Goal: Check status: Check status

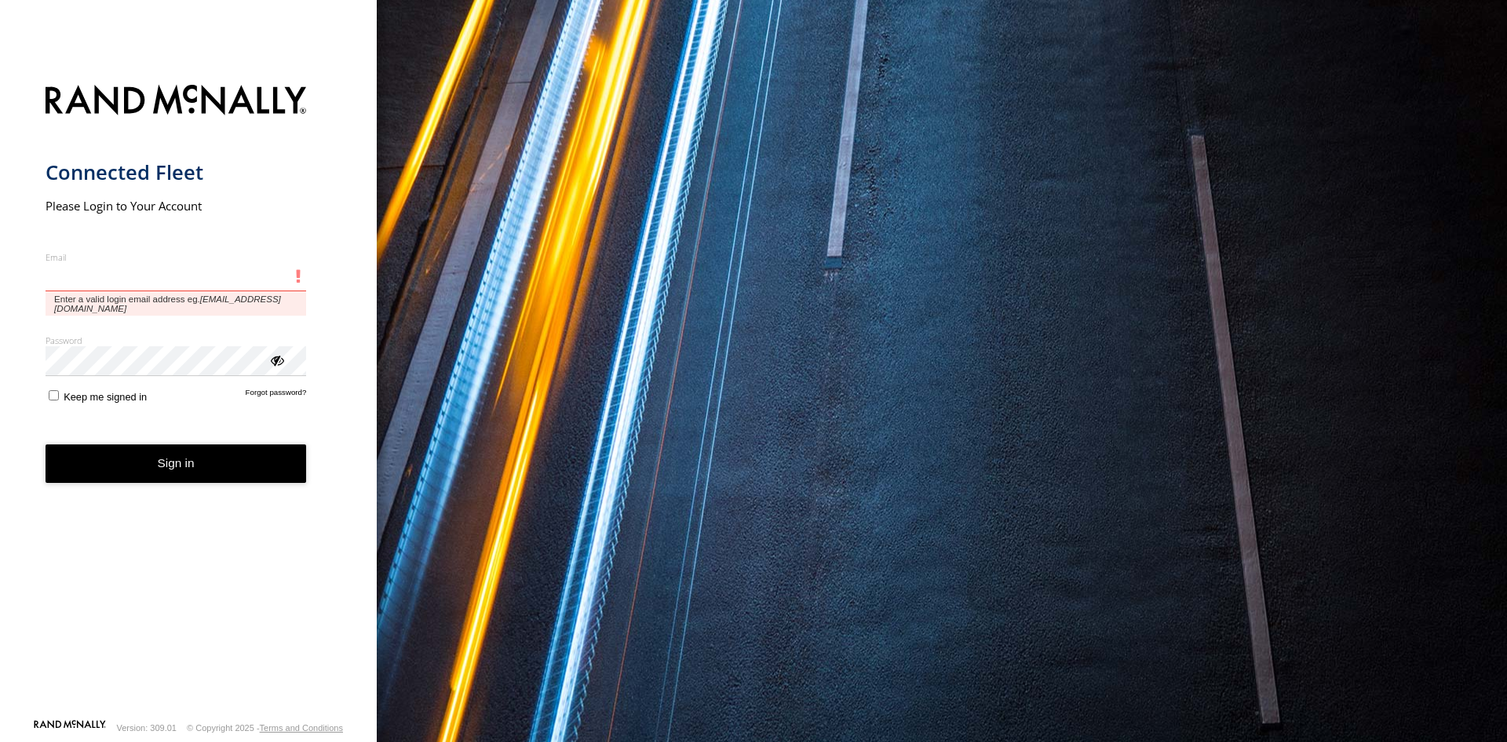
type input "**********"
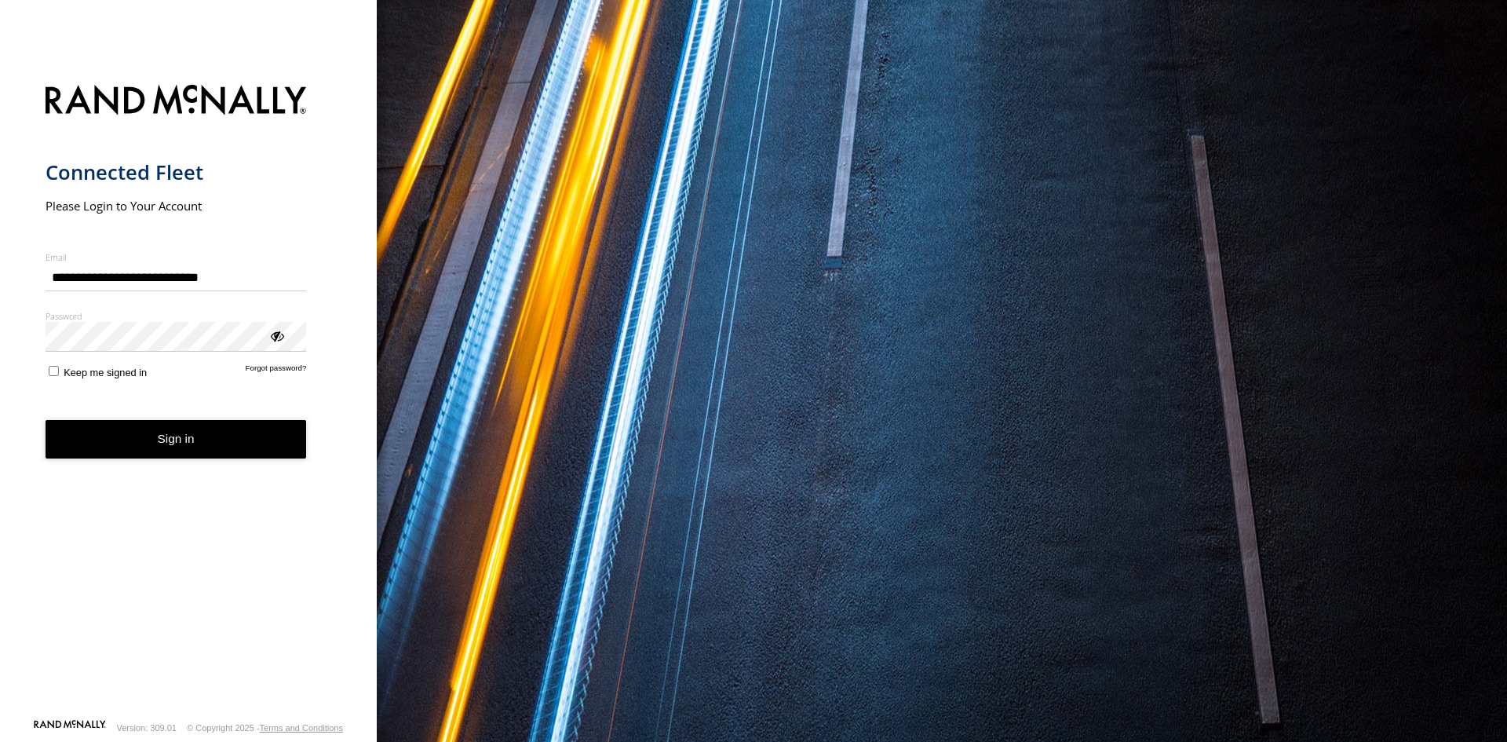
click at [188, 448] on button "Sign in" at bounding box center [176, 439] width 261 height 38
